Goal: Communication & Community: Connect with others

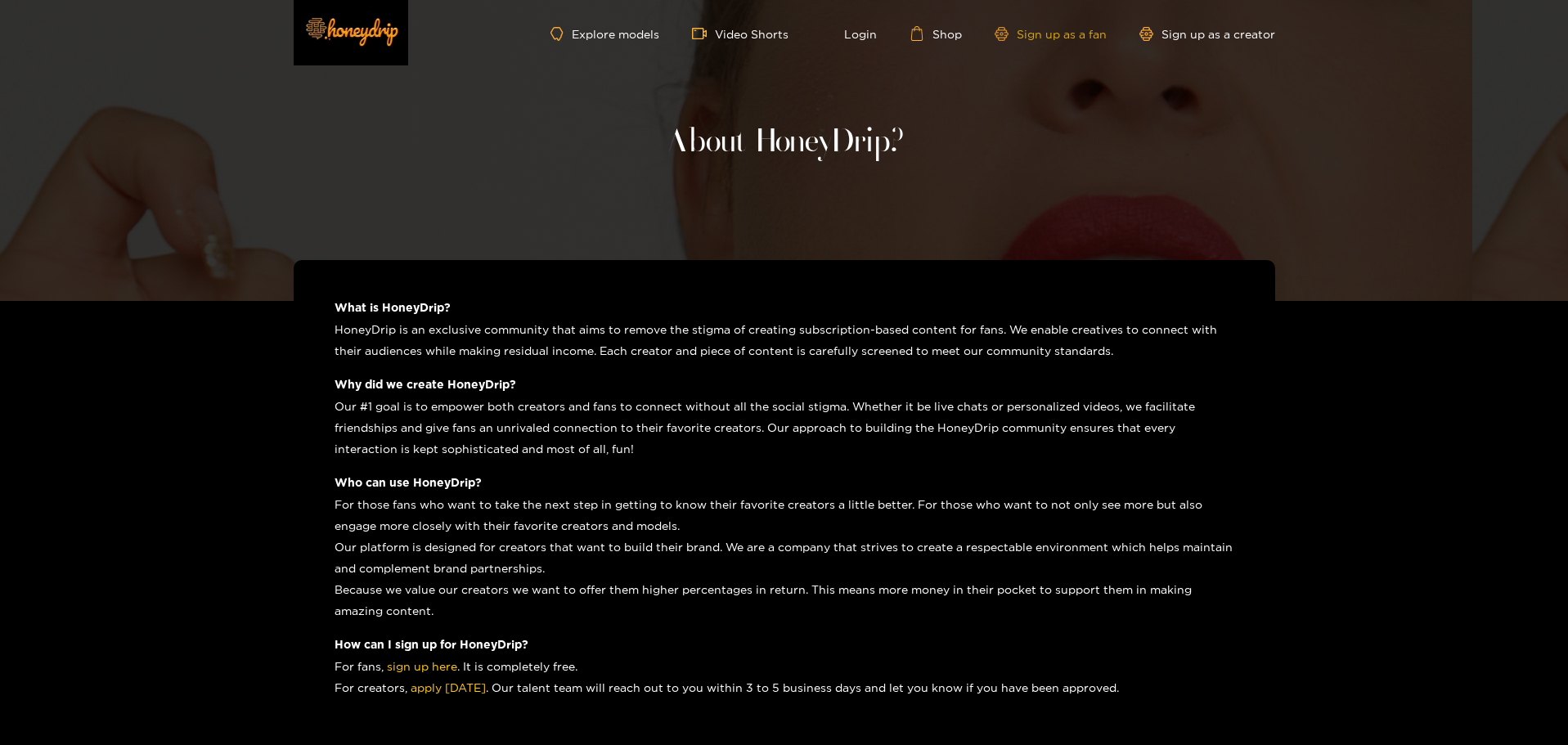
click at [1031, 37] on link "Sign up as a fan" at bounding box center [1050, 34] width 112 height 14
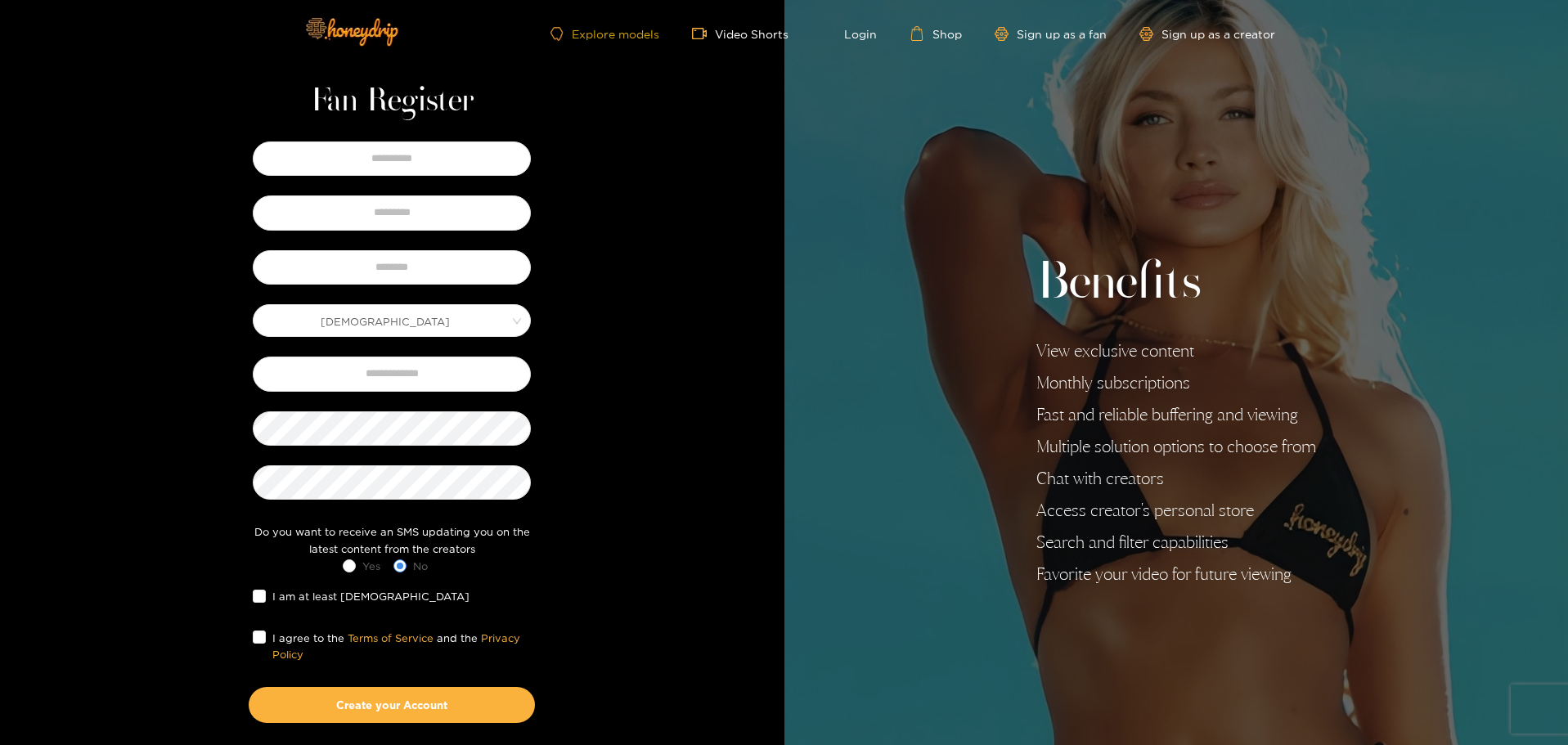
click at [620, 33] on link "Explore models" at bounding box center [604, 34] width 108 height 14
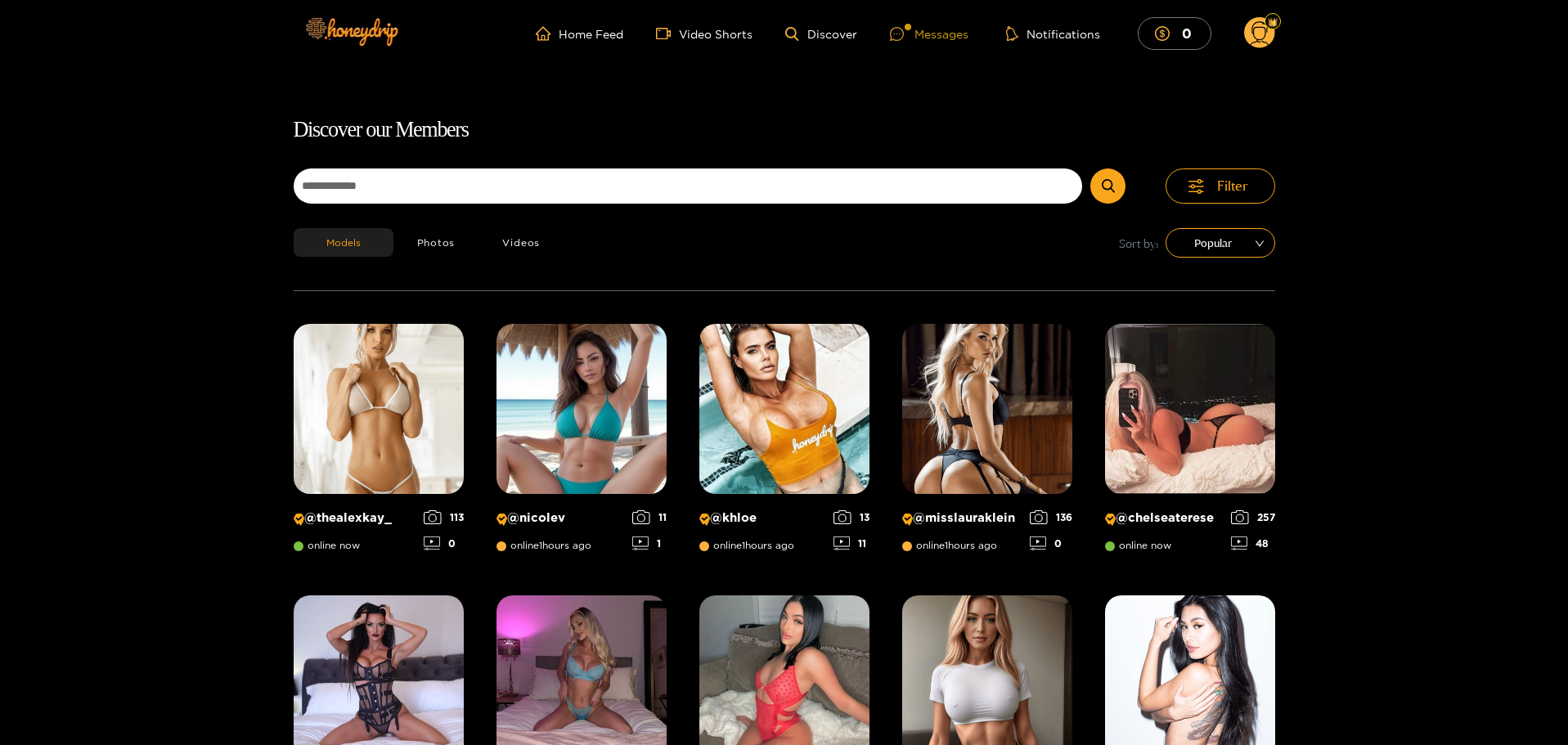
click at [952, 35] on div "Messages" at bounding box center [929, 34] width 79 height 19
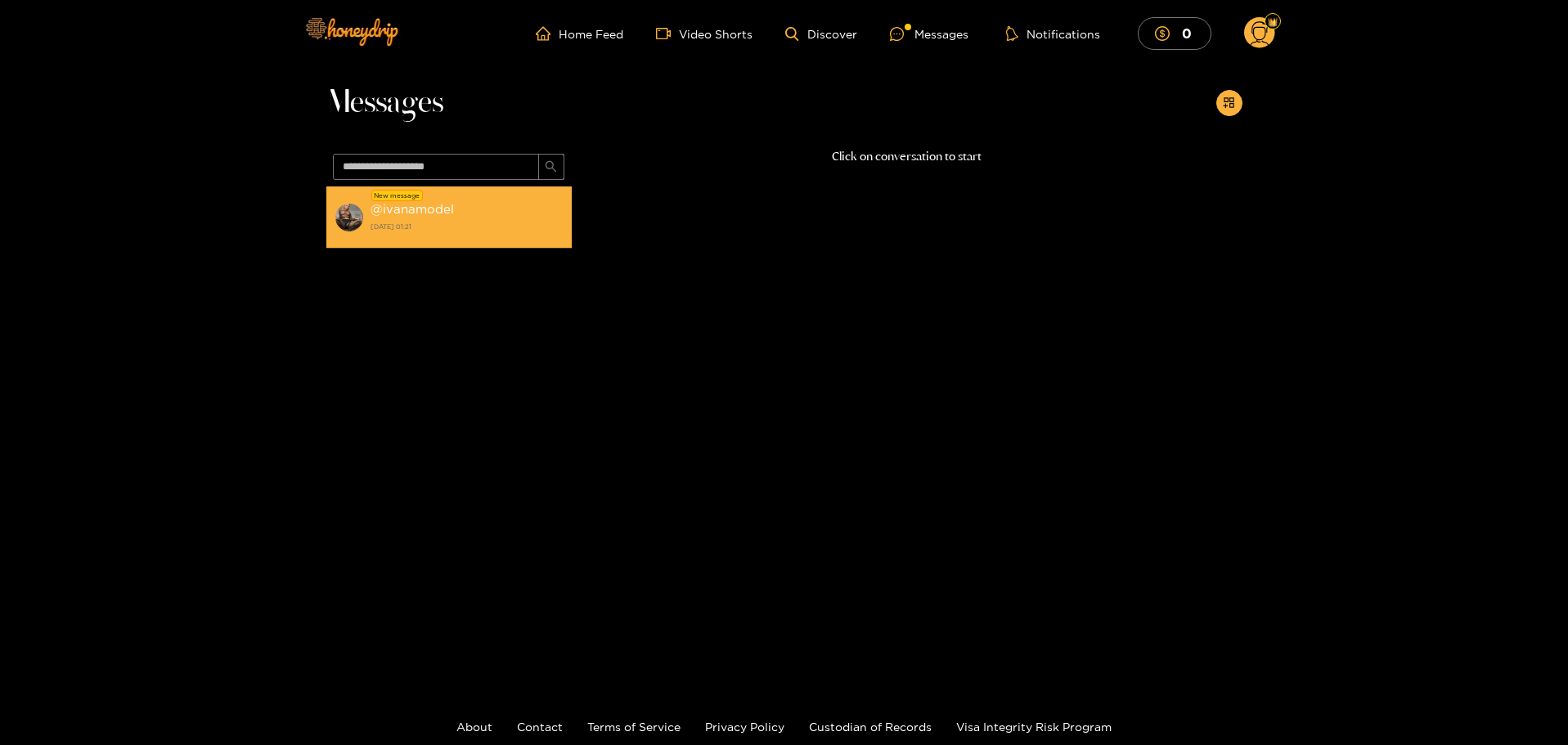
click at [408, 215] on strong "@ ivanamodel" at bounding box center [413, 208] width 84 height 14
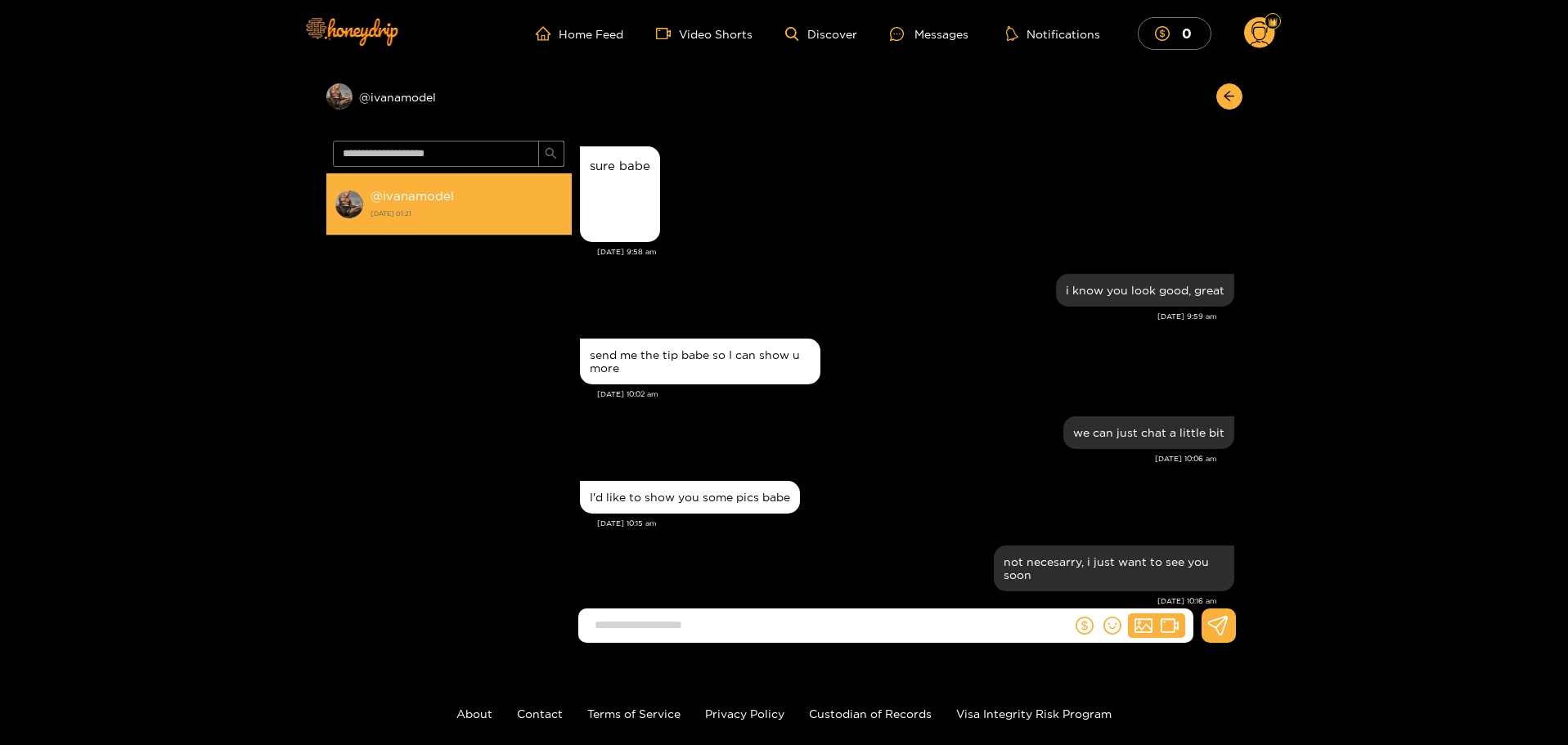
scroll to position [1310, 0]
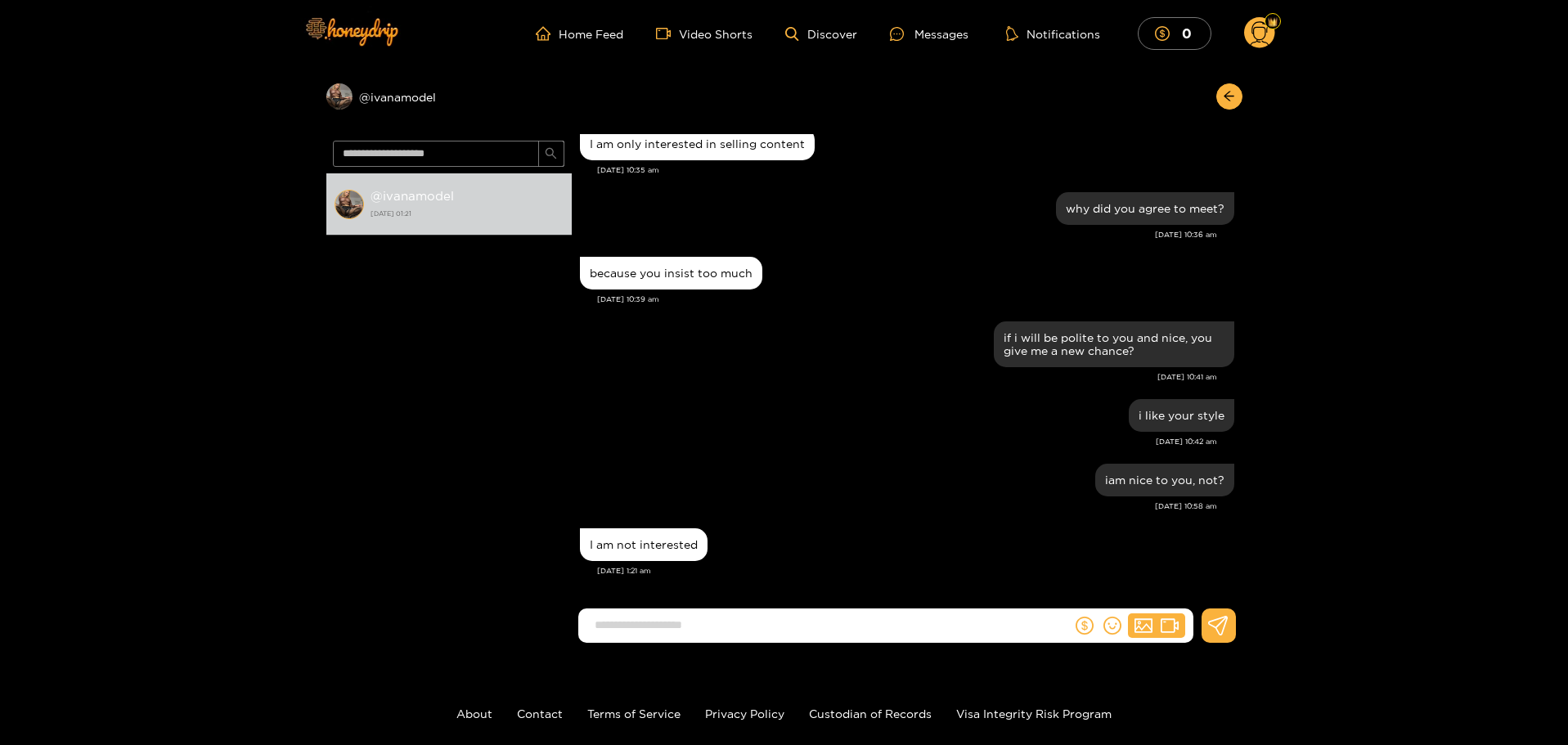
click at [1260, 27] on icon at bounding box center [1259, 35] width 19 height 28
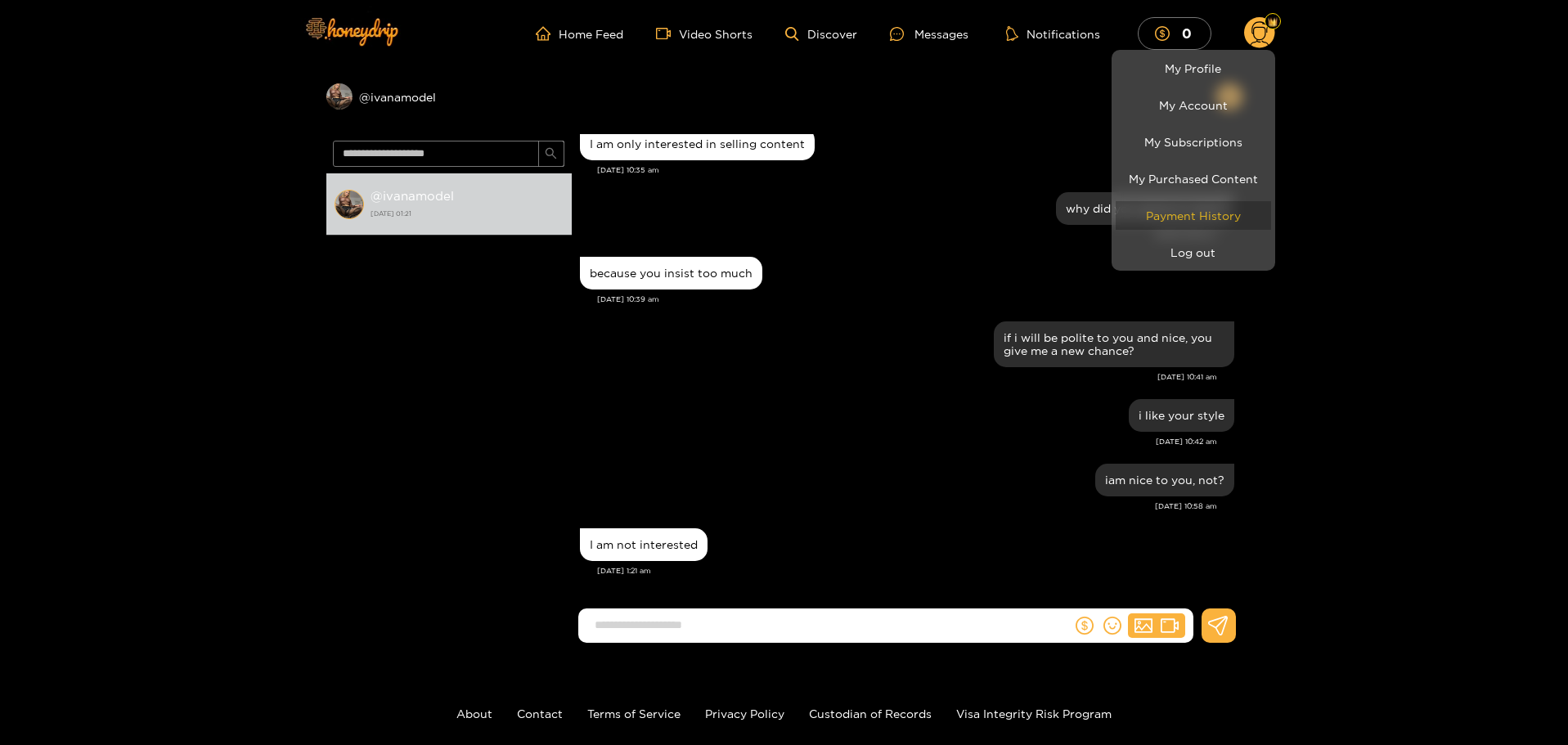
click at [1185, 218] on link "Payment History" at bounding box center [1193, 214] width 156 height 28
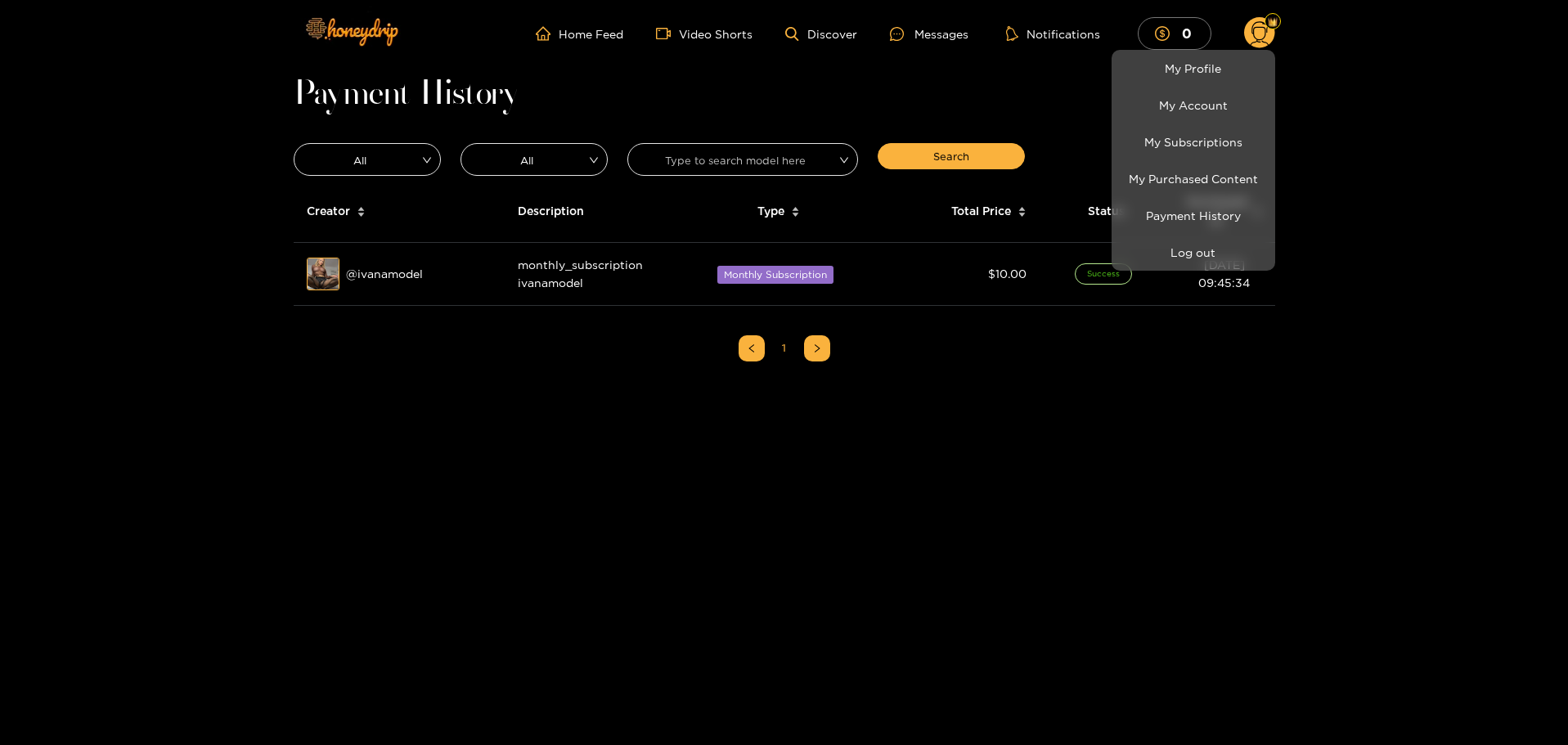
click at [1011, 355] on div at bounding box center [784, 372] width 1568 height 745
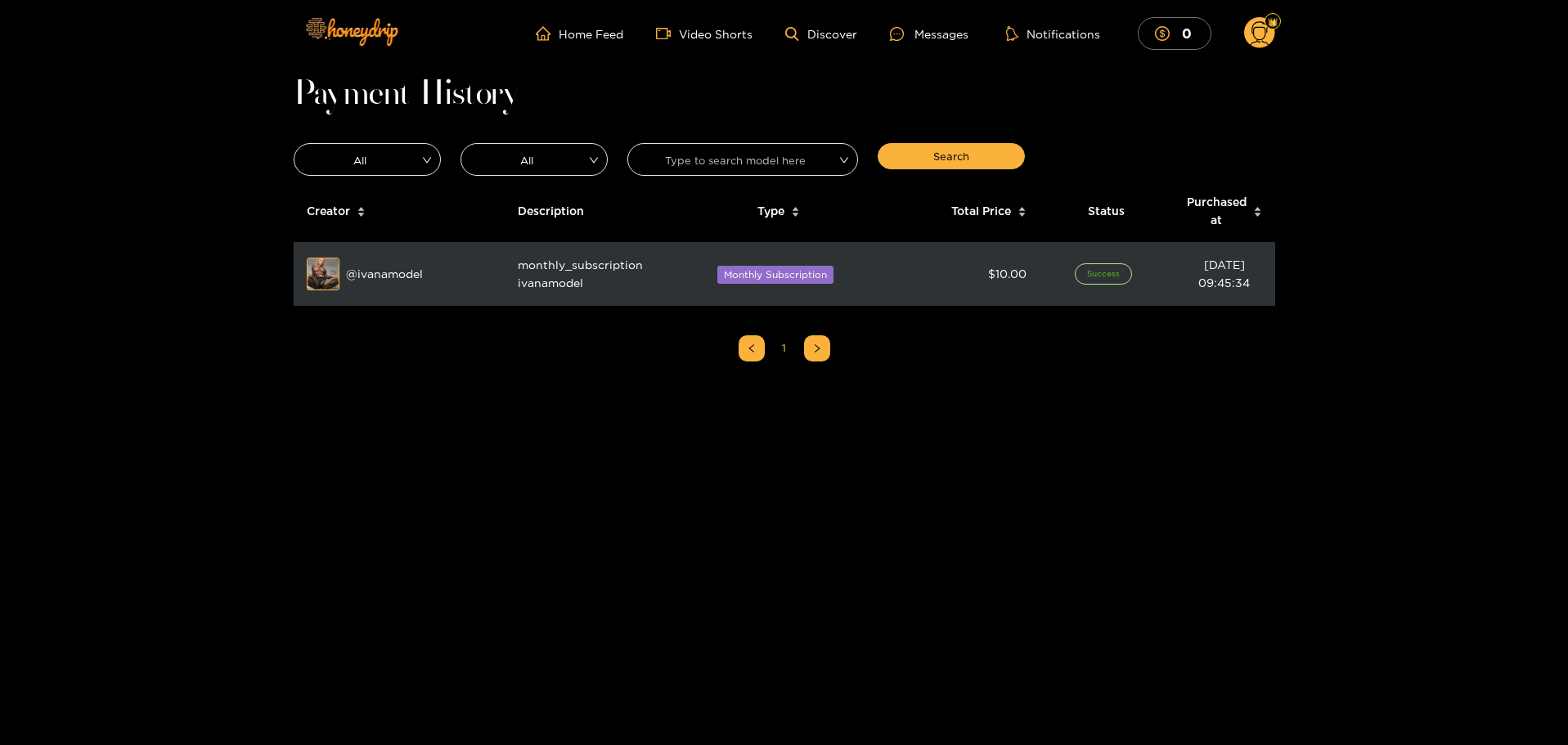
click at [395, 277] on div "Preview @ ivanamodel" at bounding box center [399, 273] width 185 height 32
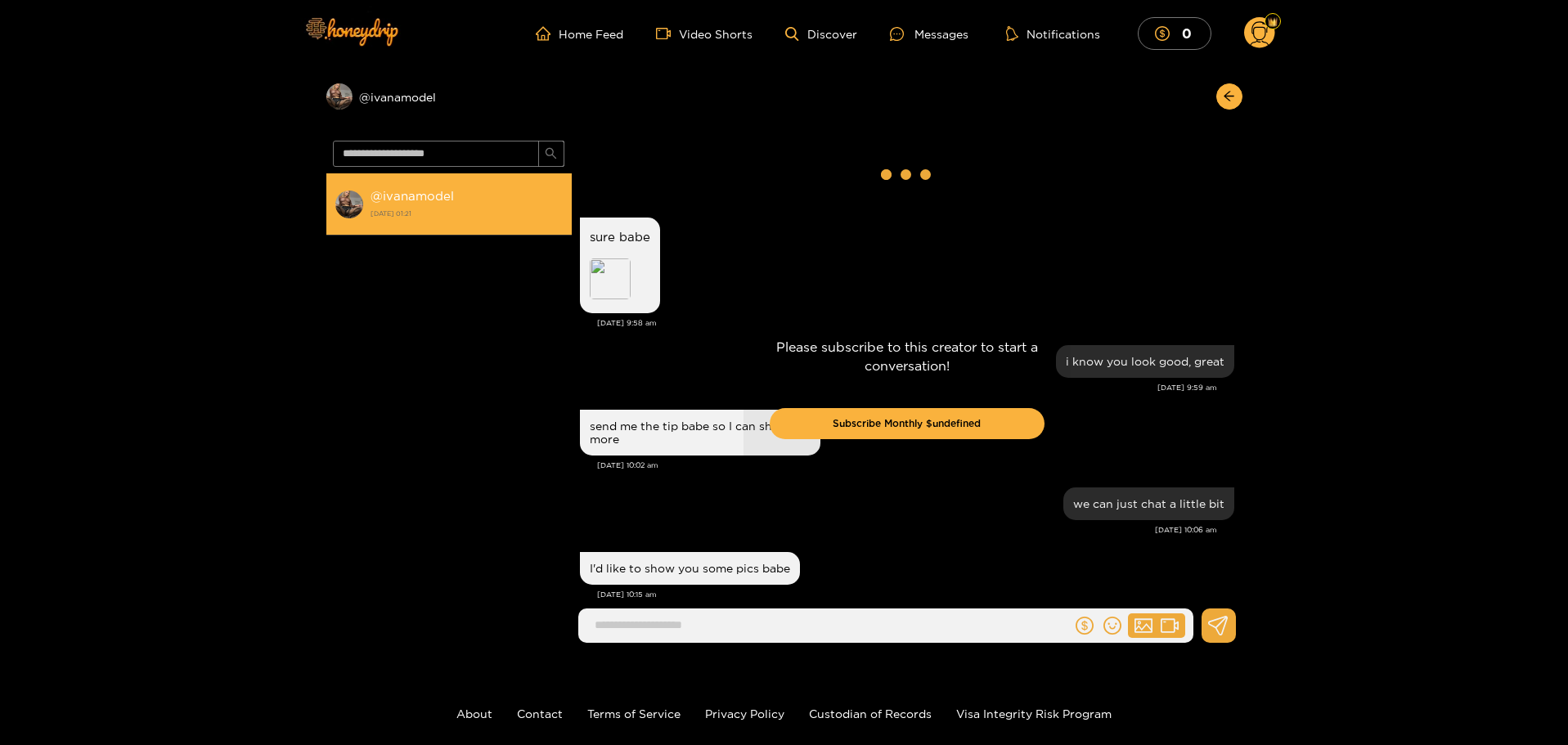
click at [392, 210] on strong "[DATE] 01:21" at bounding box center [467, 213] width 193 height 15
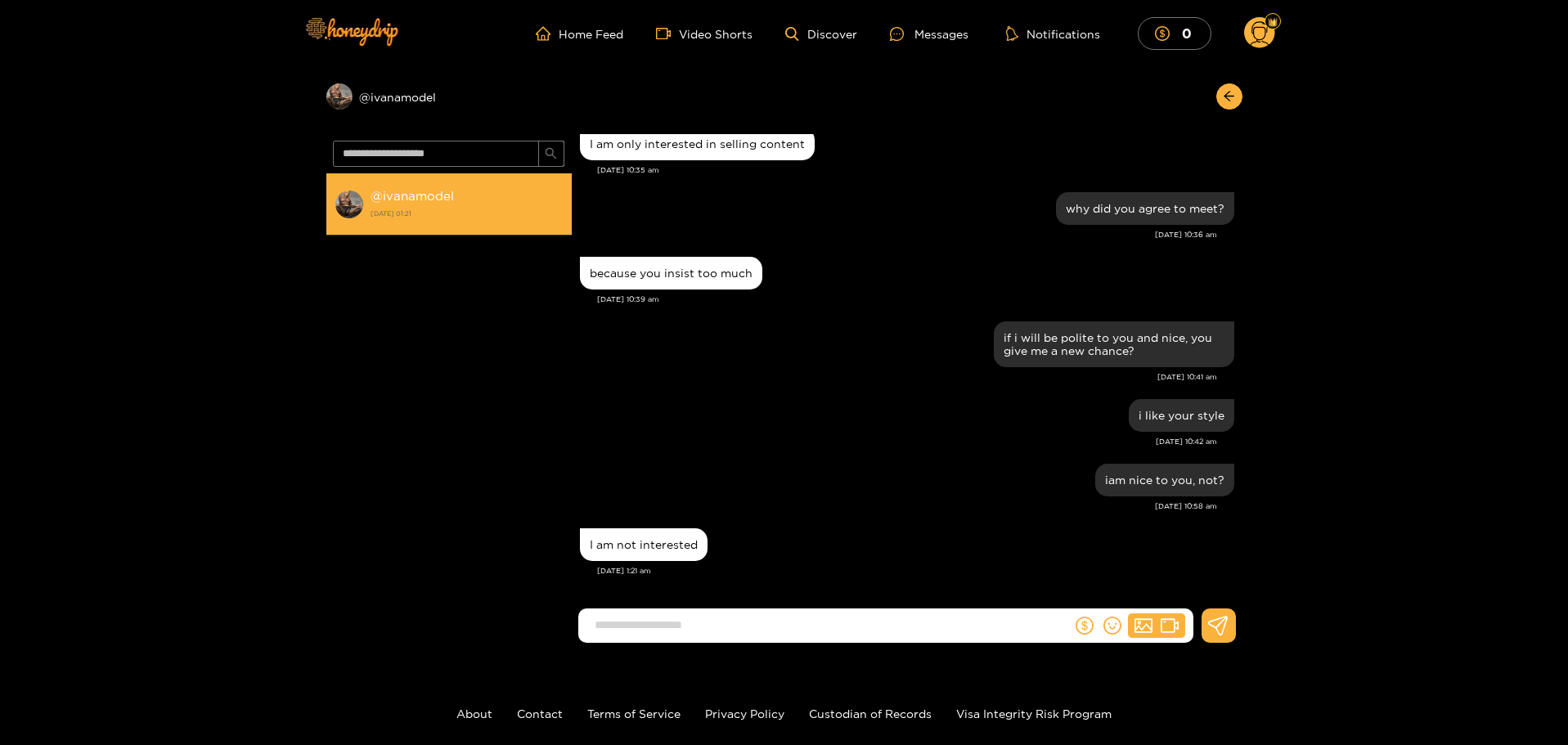
scroll to position [1310, 0]
click at [391, 192] on strong "@ ivanamodel" at bounding box center [413, 196] width 84 height 14
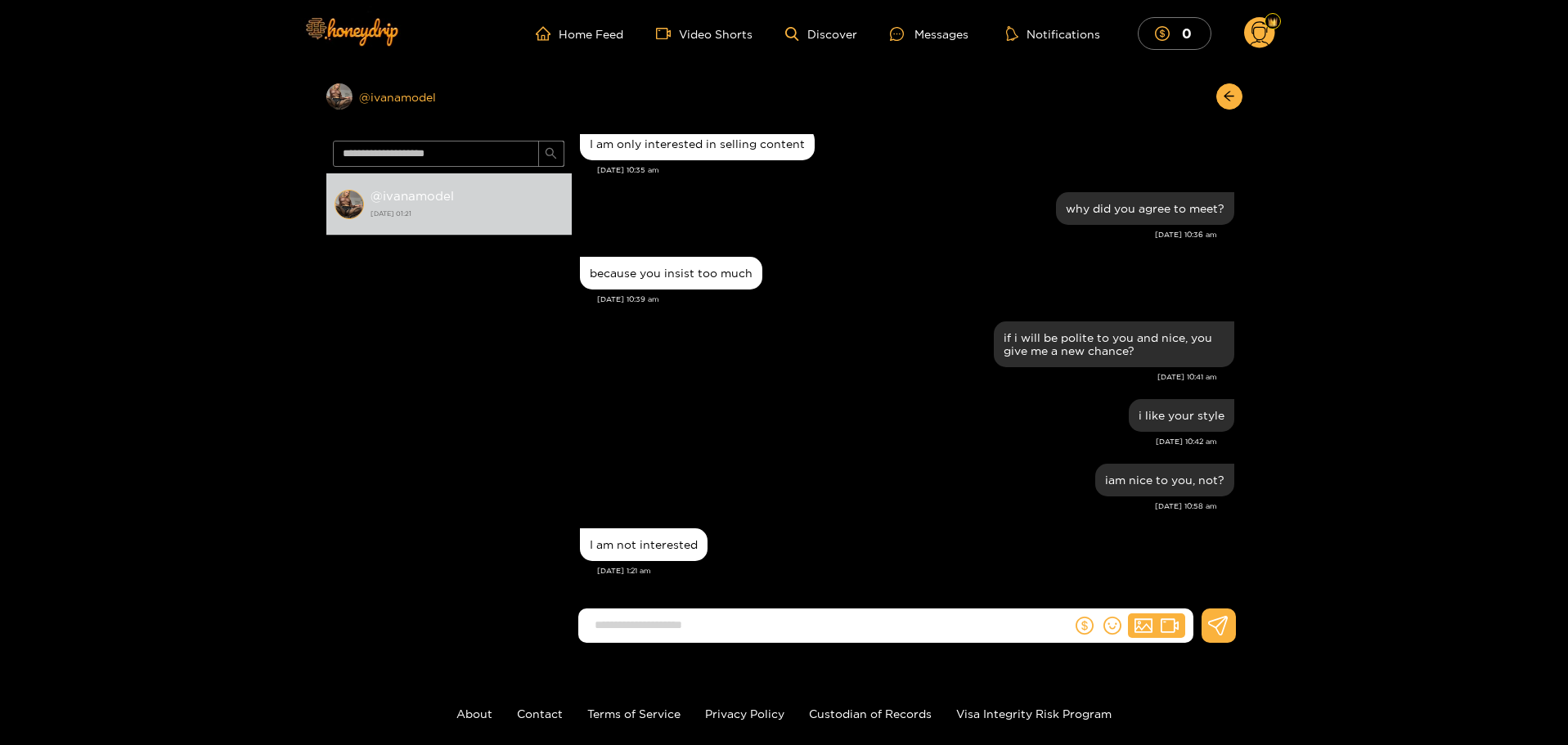
click at [417, 93] on div "Preview @ ivanamodel" at bounding box center [449, 97] width 245 height 26
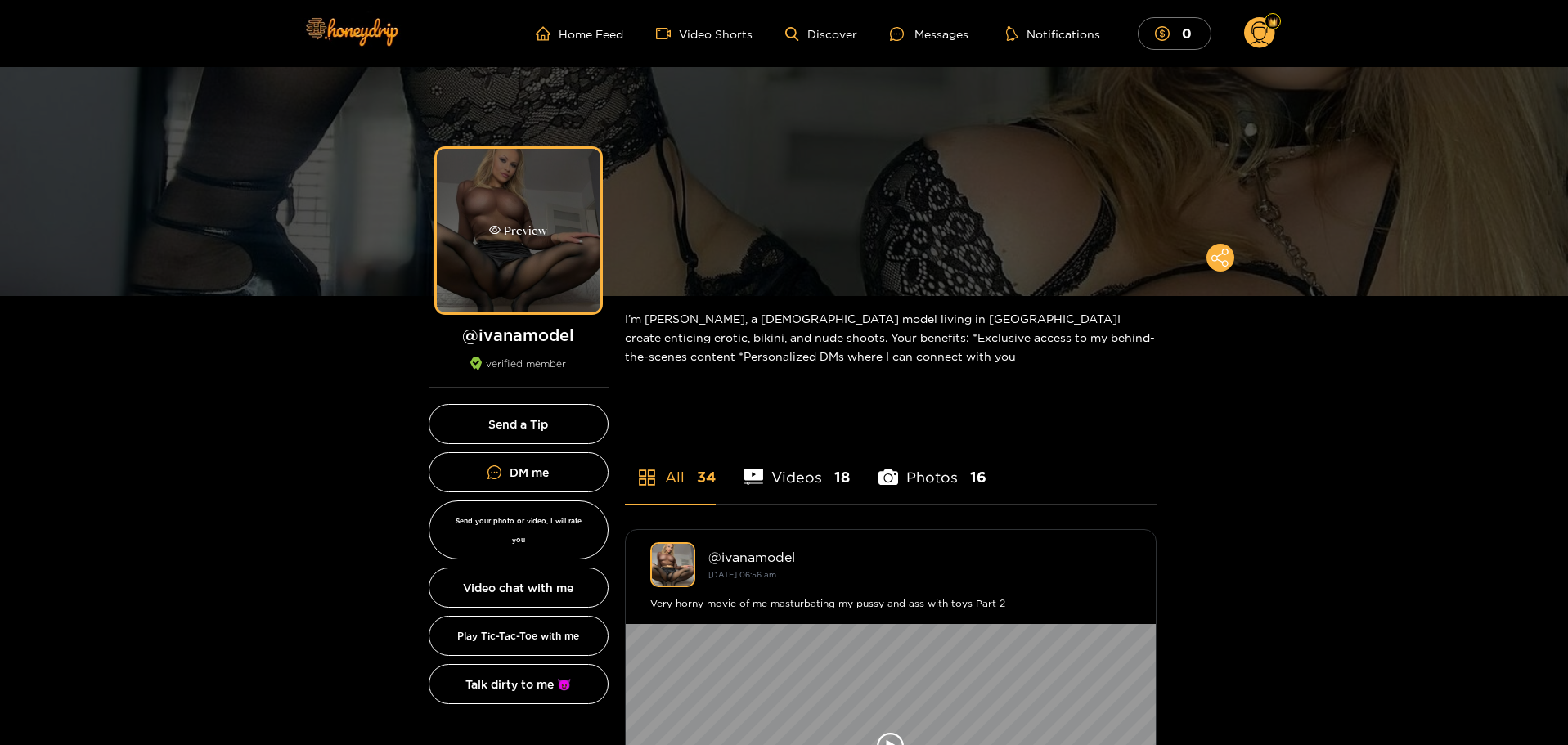
click at [537, 197] on div "Preview" at bounding box center [518, 230] width 163 height 163
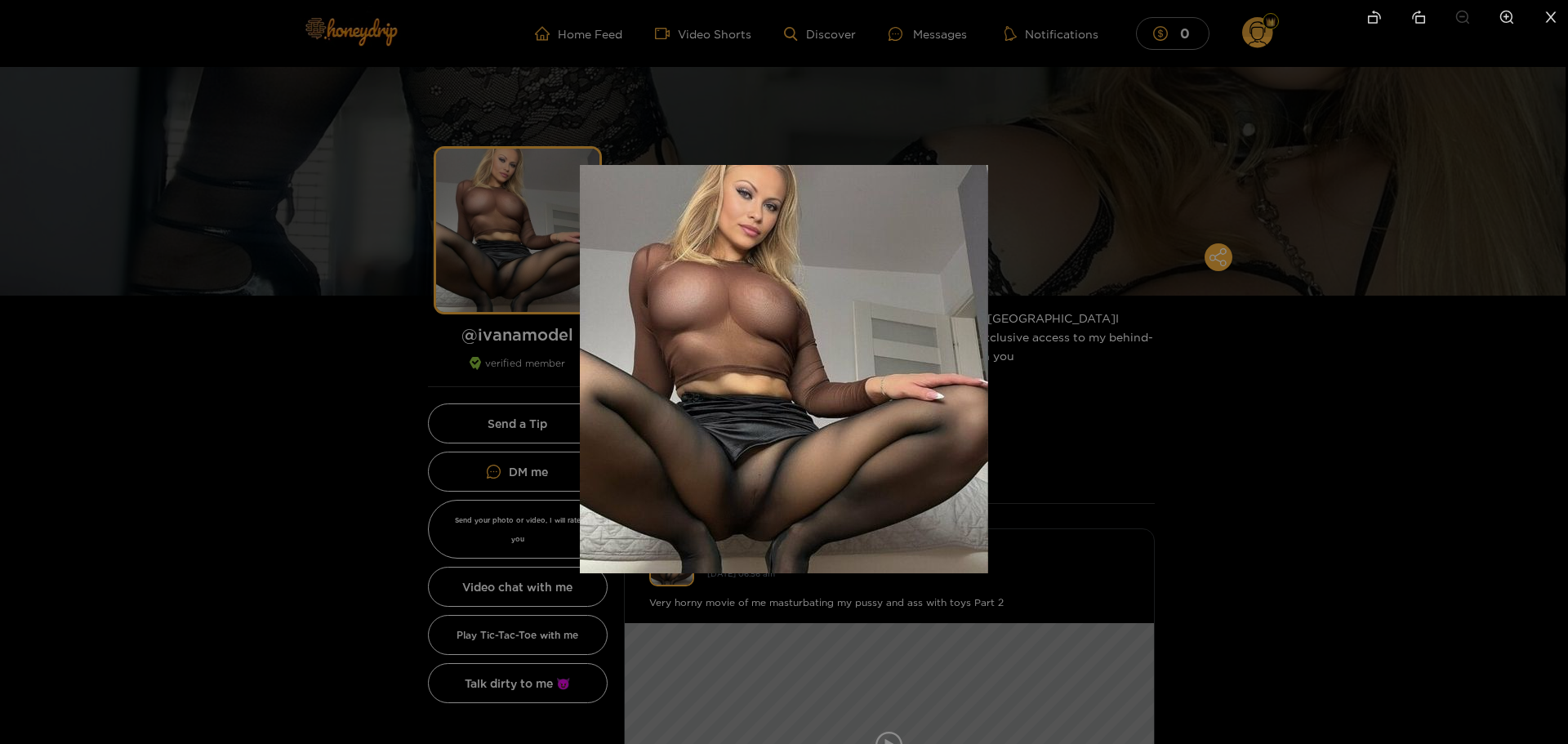
click at [343, 134] on div at bounding box center [784, 372] width 1568 height 744
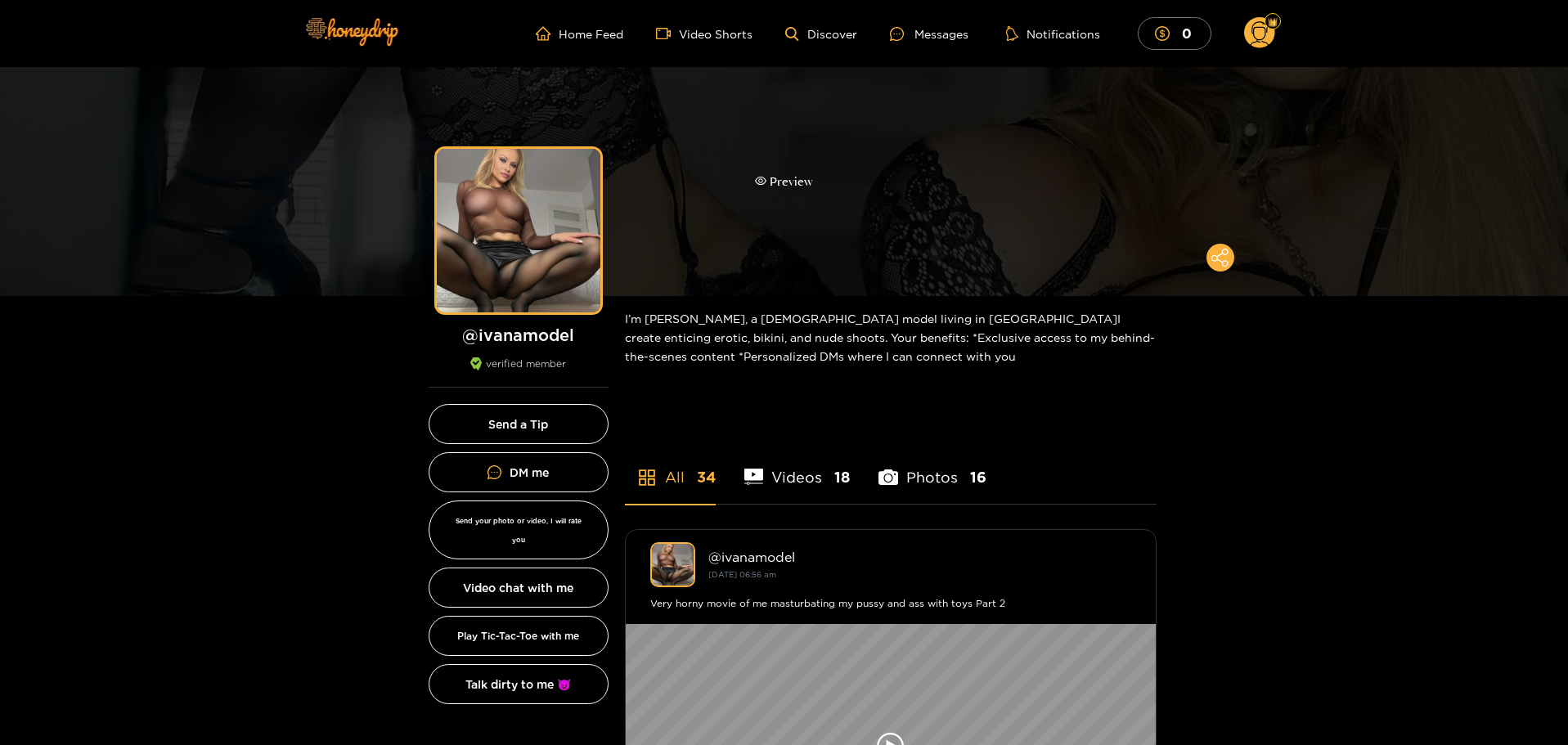
click at [1130, 216] on div "Preview" at bounding box center [784, 181] width 1568 height 229
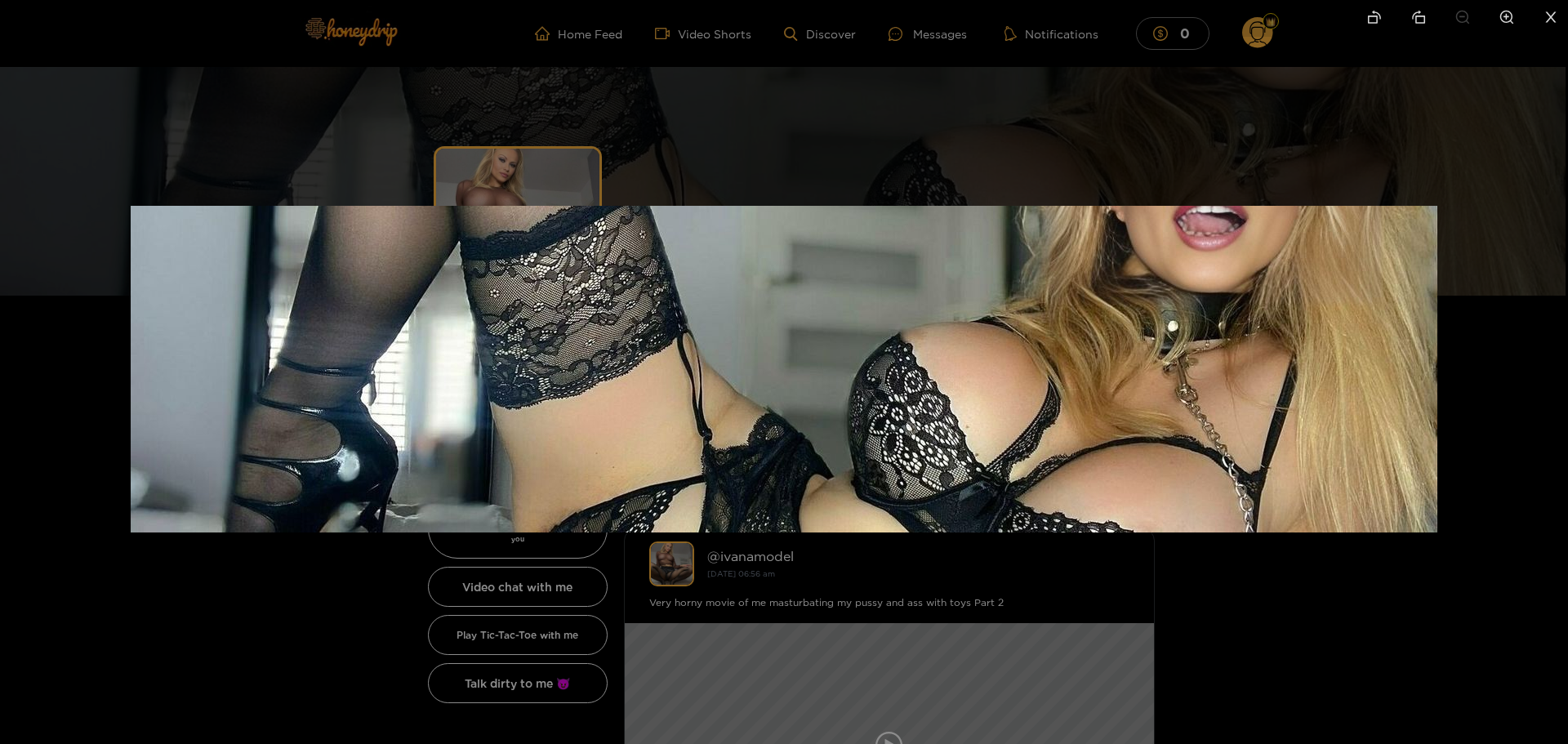
click at [951, 36] on ul at bounding box center [784, 18] width 1568 height 37
click at [997, 154] on div at bounding box center [784, 372] width 1568 height 744
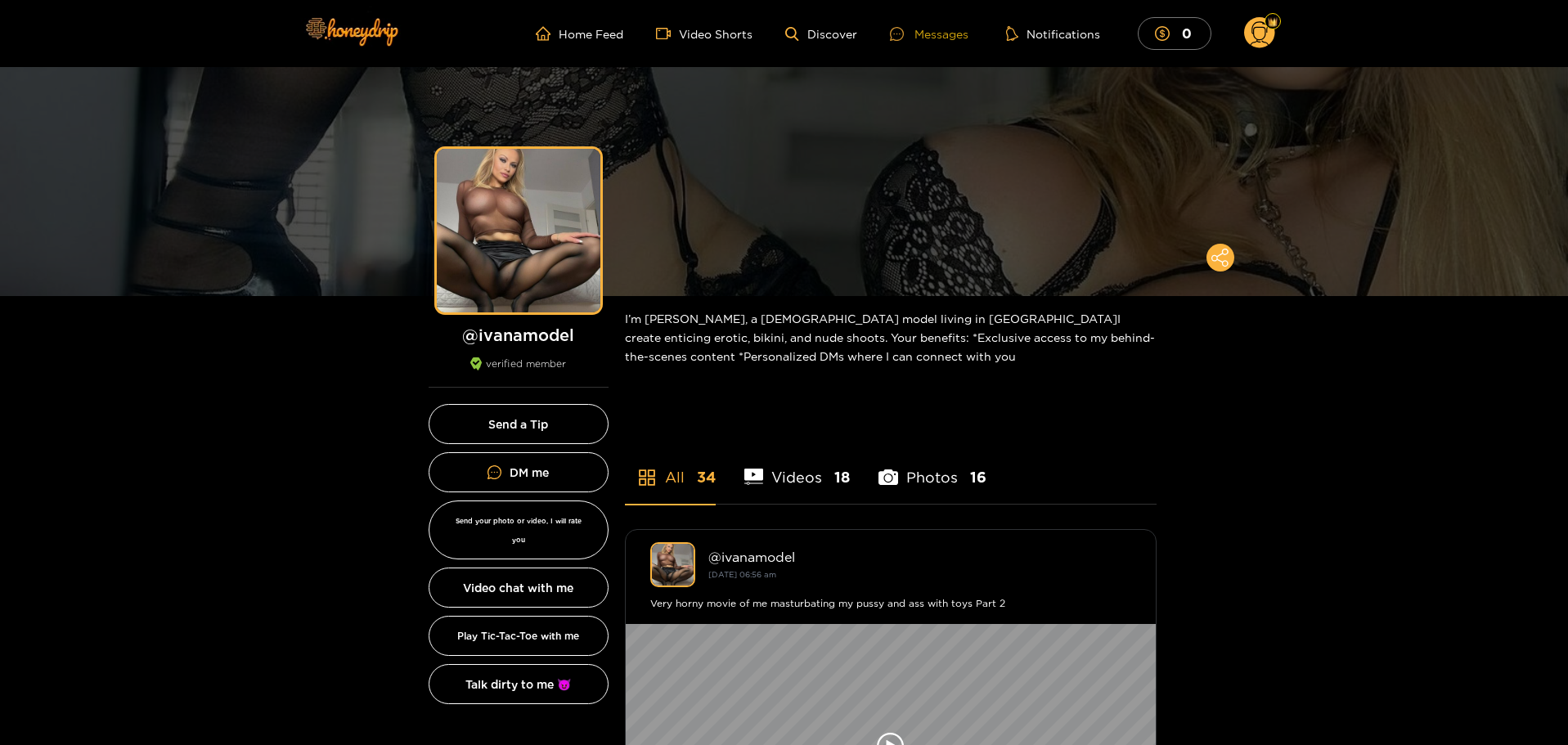
click at [943, 33] on div "Messages" at bounding box center [929, 34] width 79 height 19
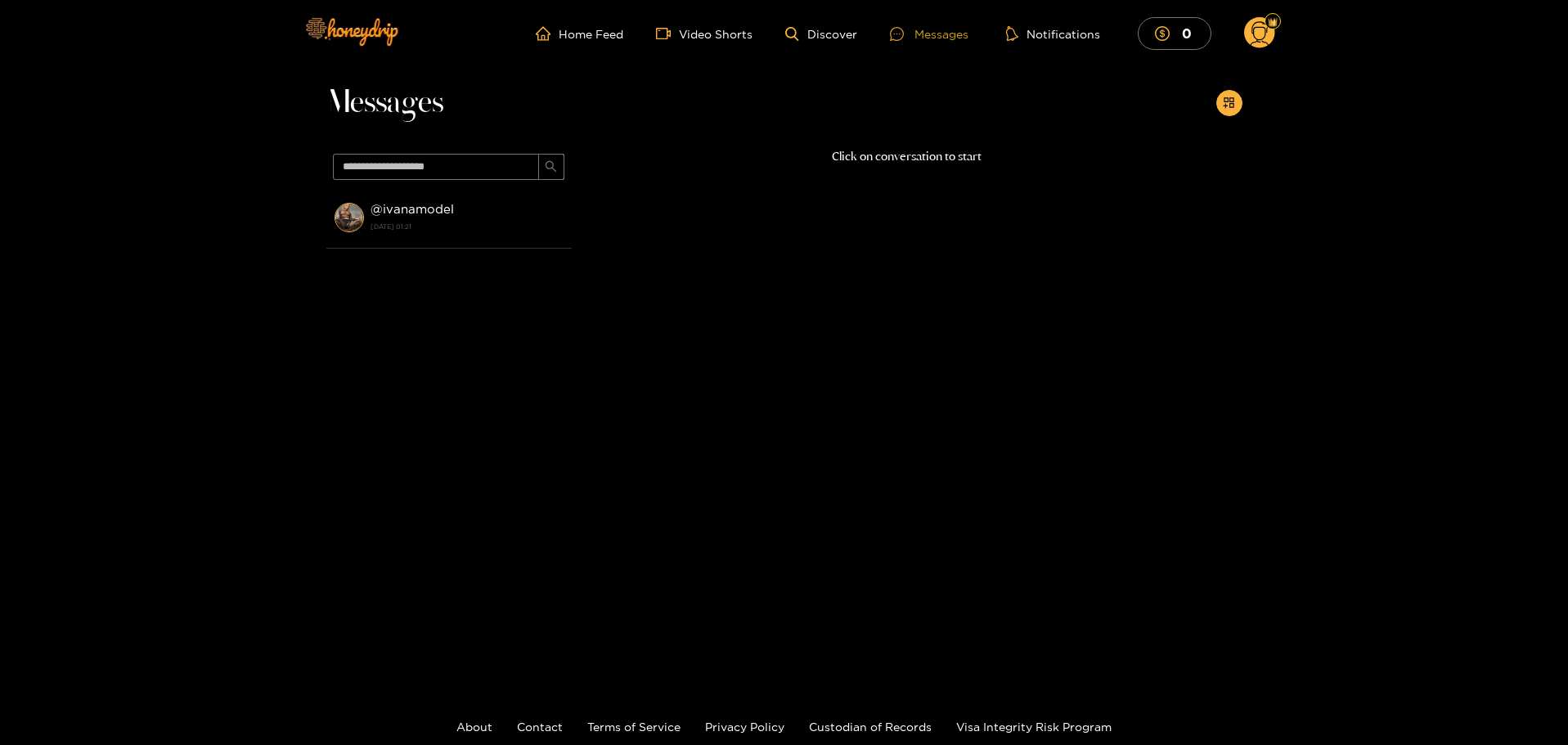
click at [929, 28] on div "Messages" at bounding box center [929, 34] width 79 height 19
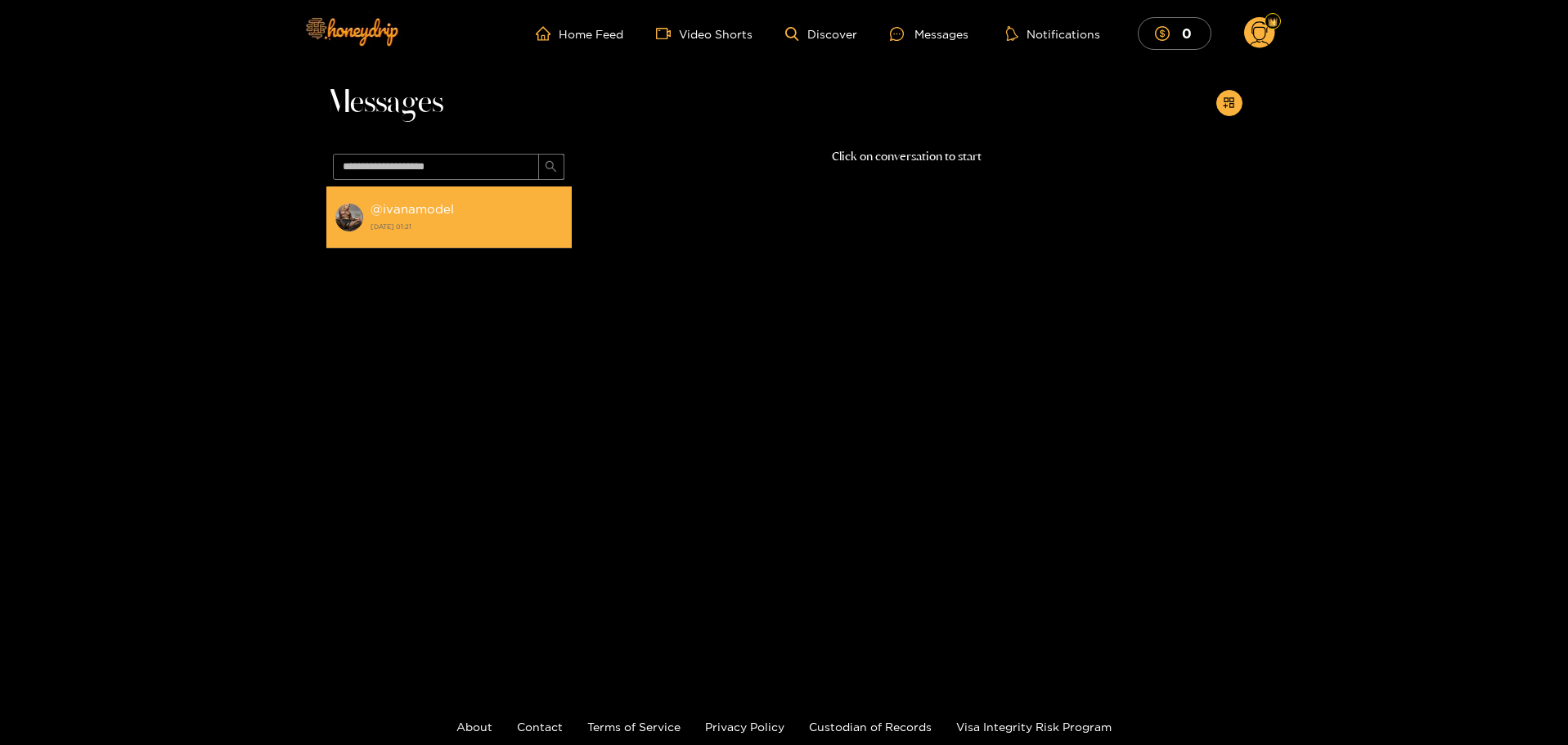
click at [418, 206] on strong "@ ivanamodel" at bounding box center [413, 208] width 84 height 14
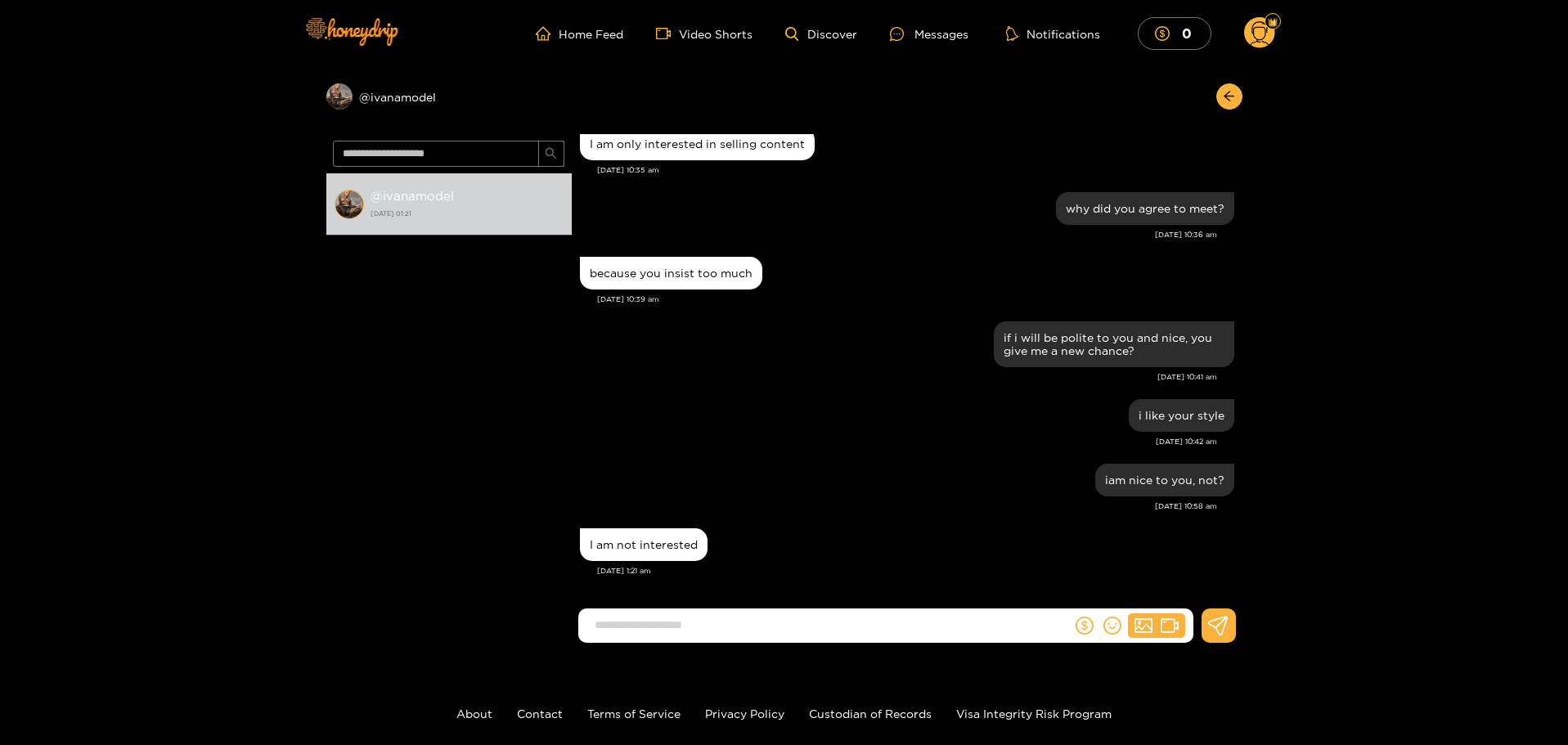
scroll to position [1310, 0]
click at [788, 637] on input at bounding box center [829, 625] width 485 height 27
type input "**********"
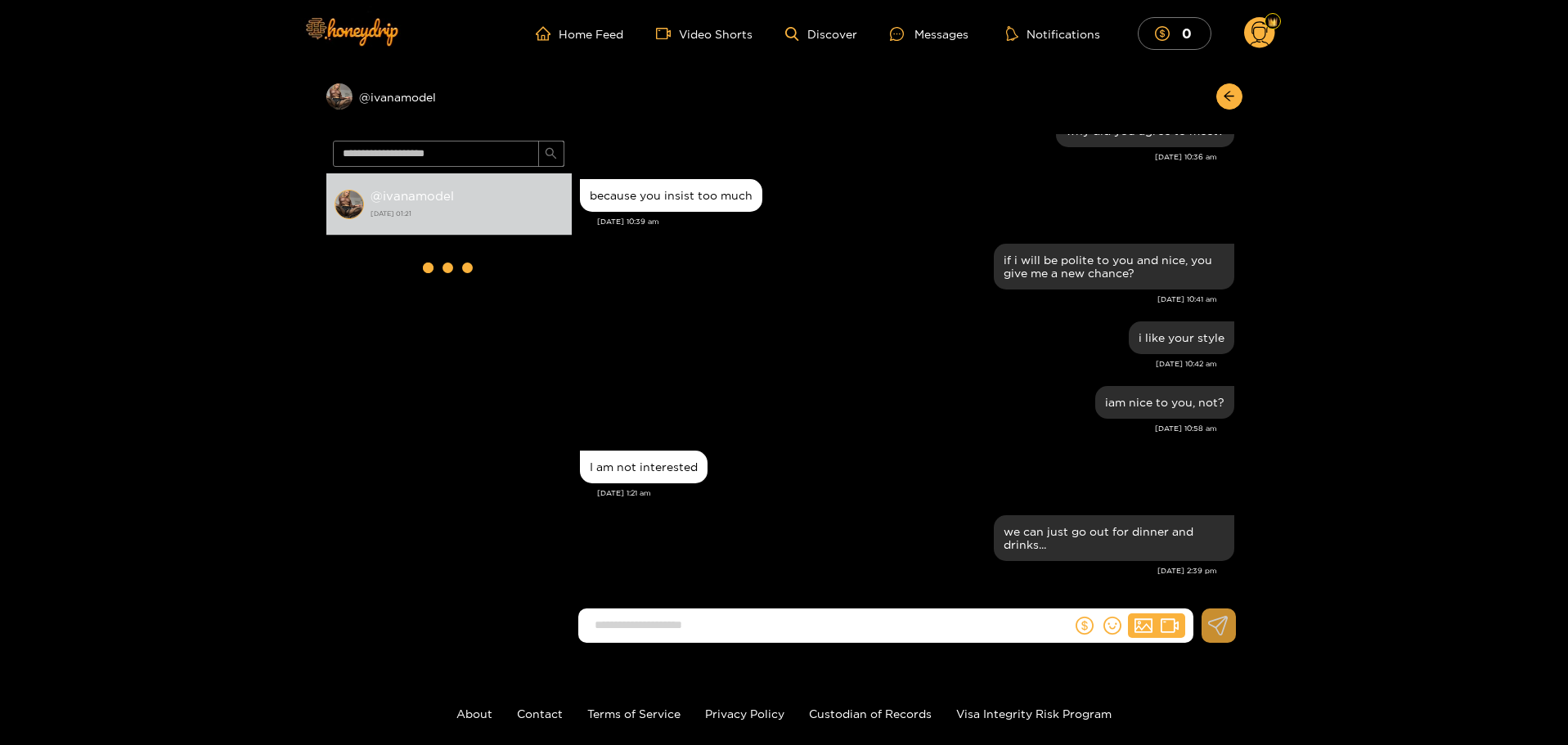
click at [1221, 633] on icon at bounding box center [1219, 625] width 21 height 20
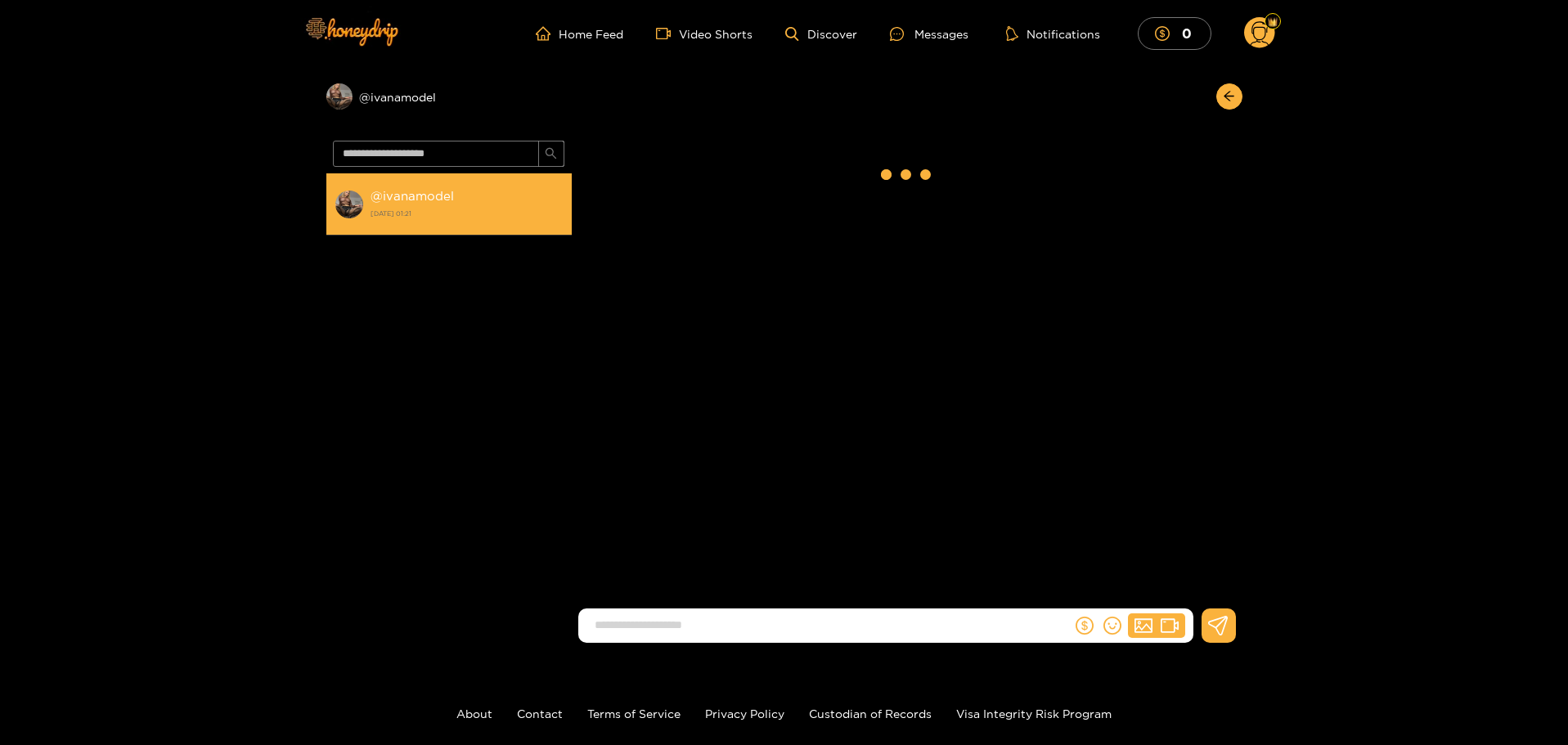
click at [464, 217] on strong "[DATE] 01:21" at bounding box center [467, 213] width 193 height 15
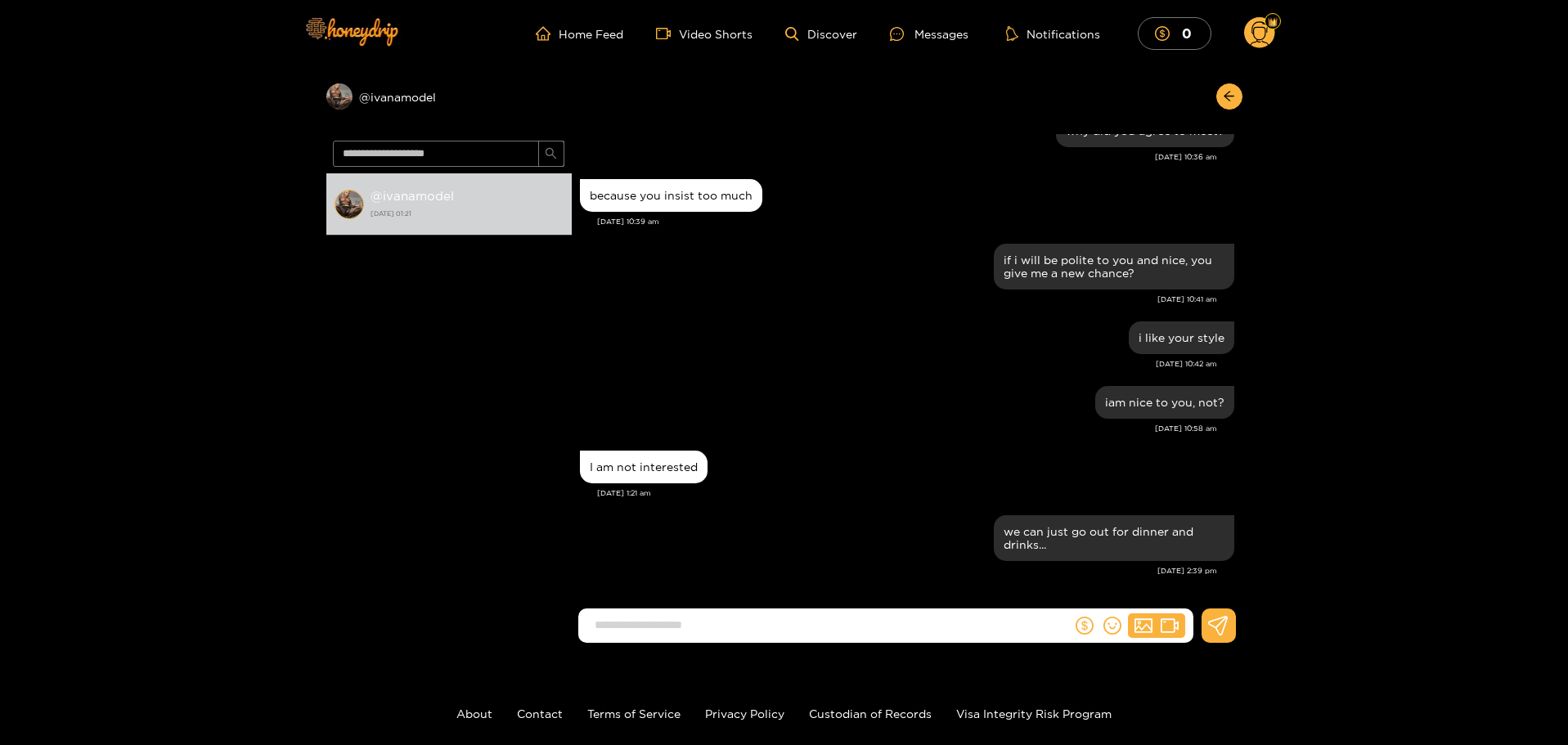
scroll to position [89, 0]
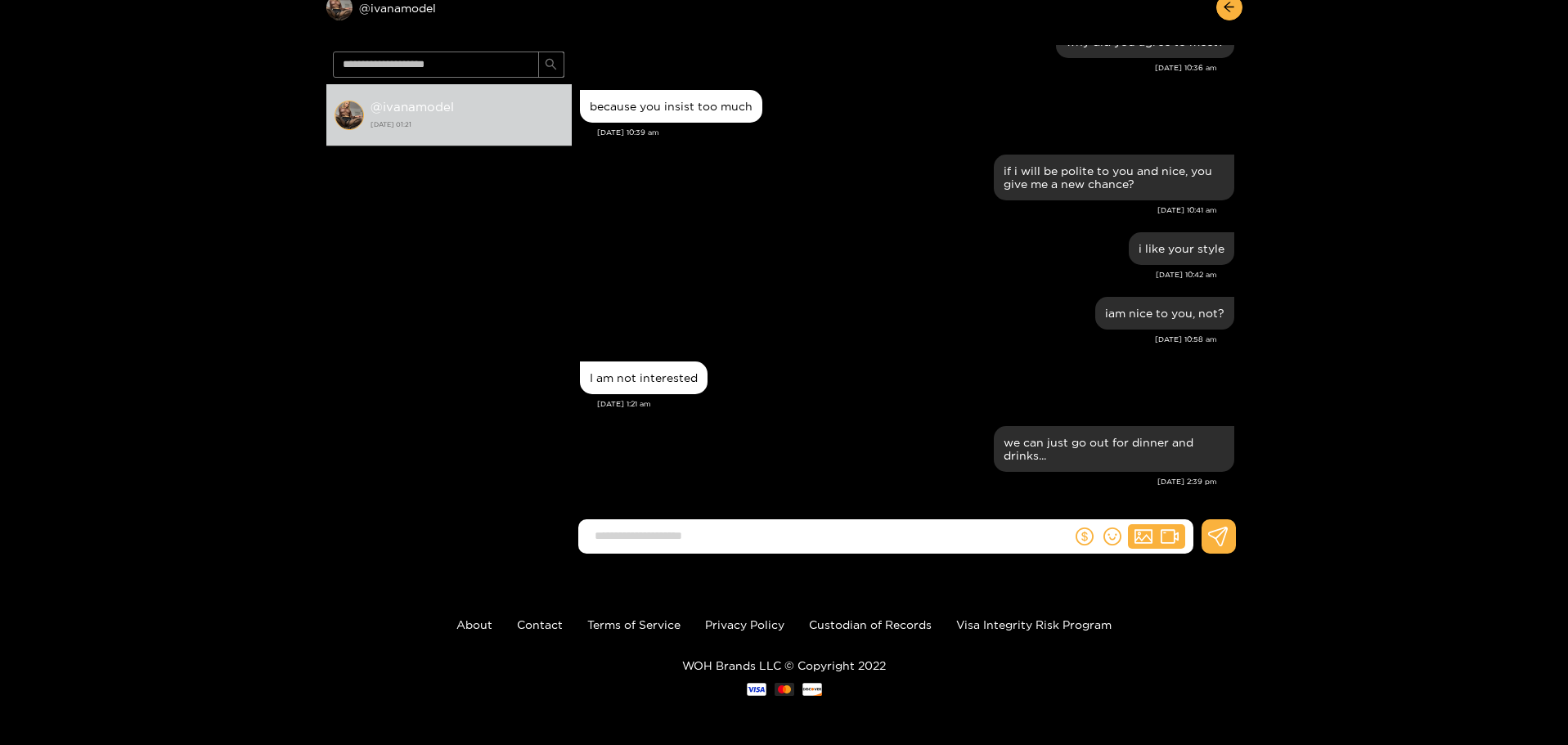
click at [680, 522] on form at bounding box center [825, 537] width 494 height 34
click at [620, 539] on input at bounding box center [829, 537] width 485 height 27
type input "**********"
click at [1215, 534] on icon at bounding box center [1219, 536] width 21 height 20
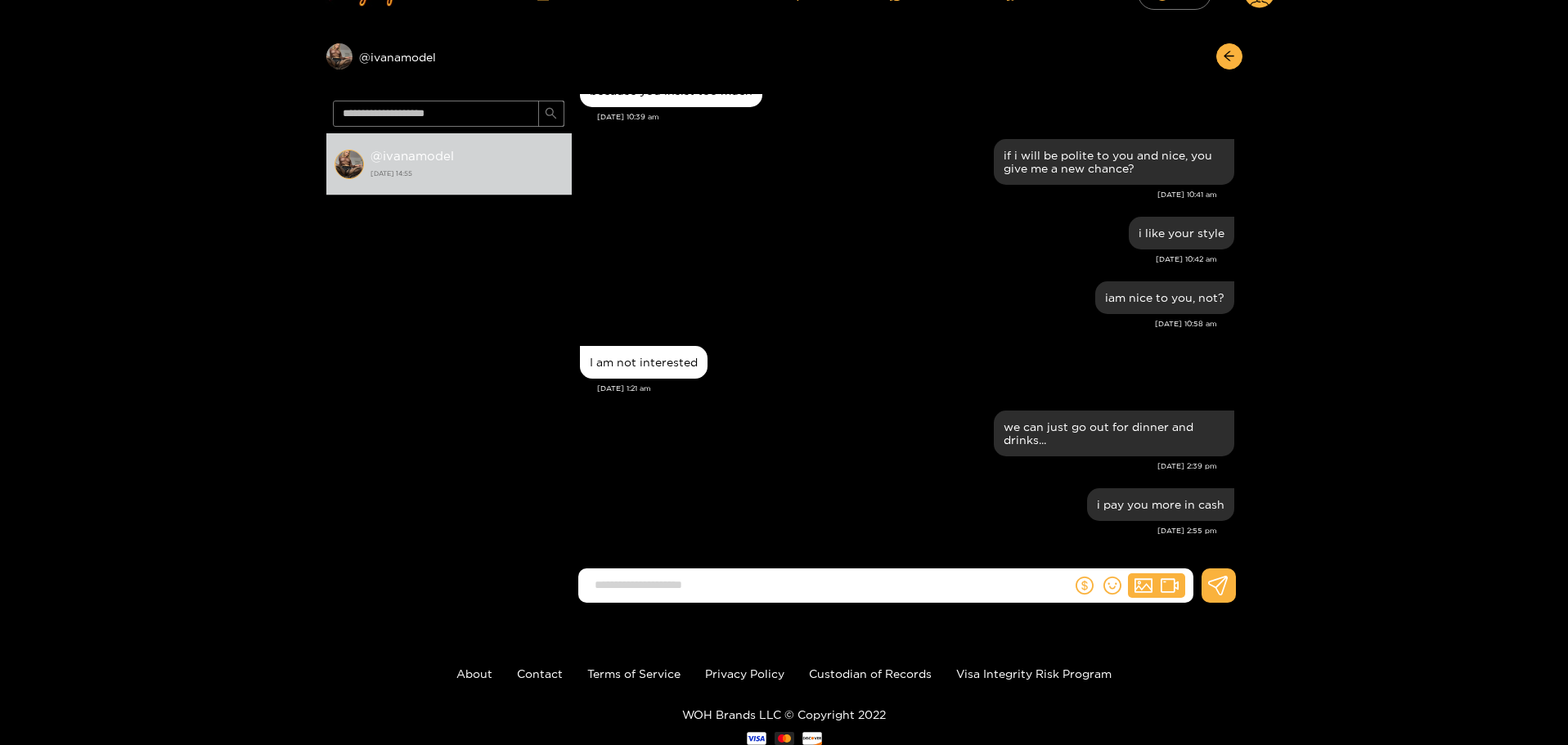
scroll to position [0, 0]
